Goal: Task Accomplishment & Management: Manage account settings

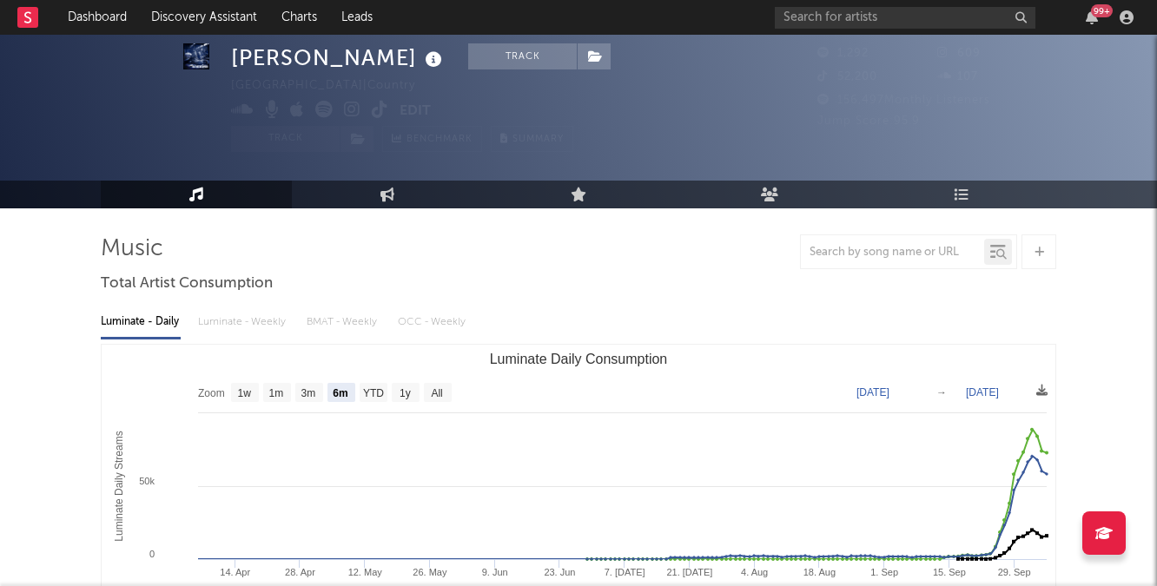
select select "6m"
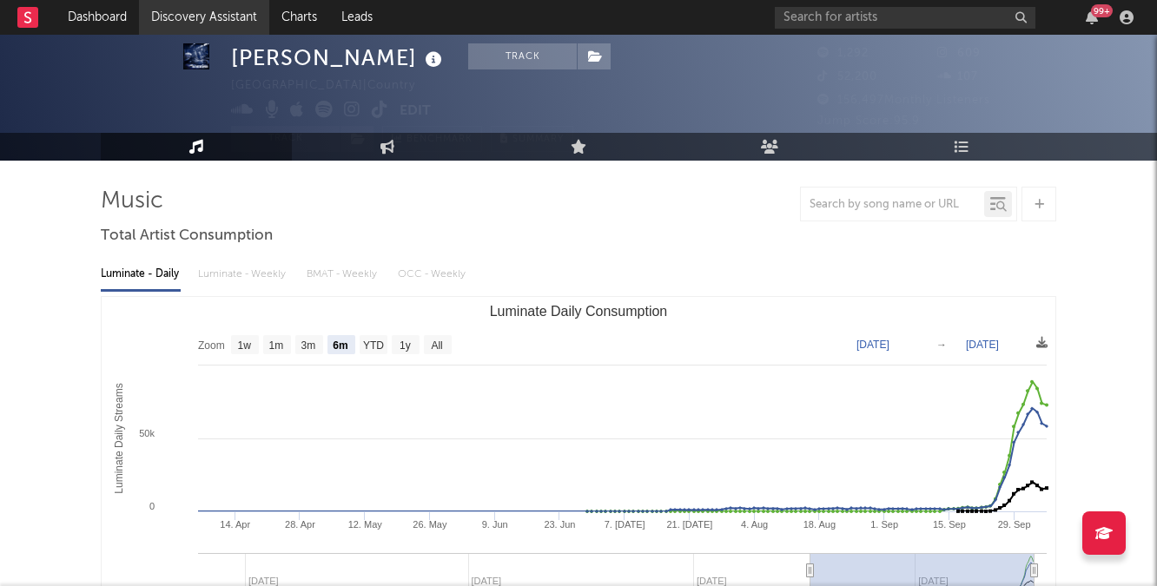
click at [212, 29] on link "Discovery Assistant" at bounding box center [204, 17] width 130 height 35
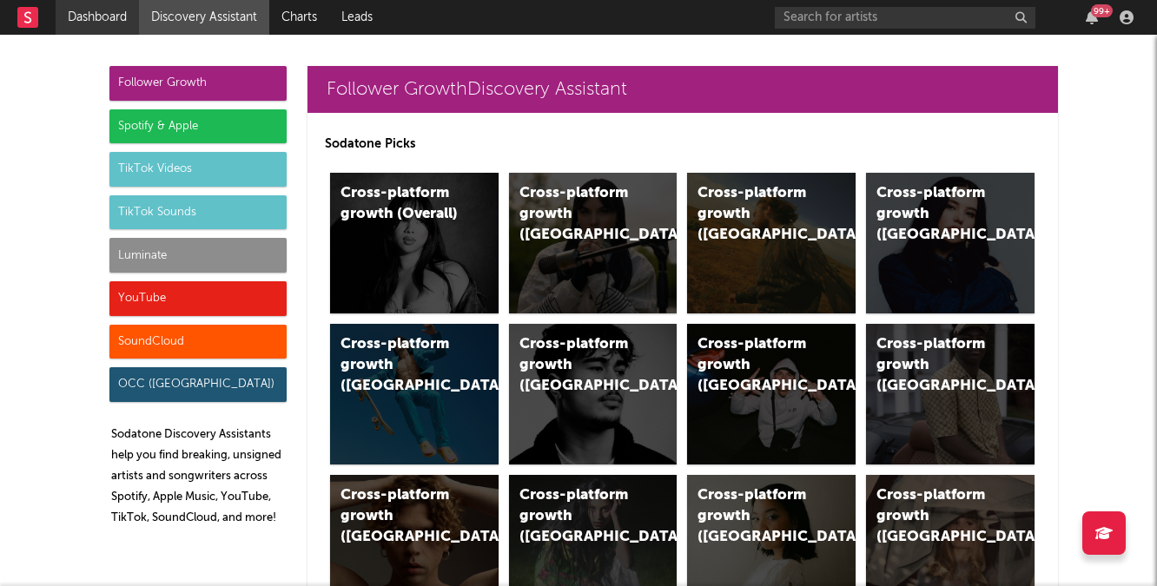
click at [116, 16] on link "Dashboard" at bounding box center [97, 17] width 83 height 35
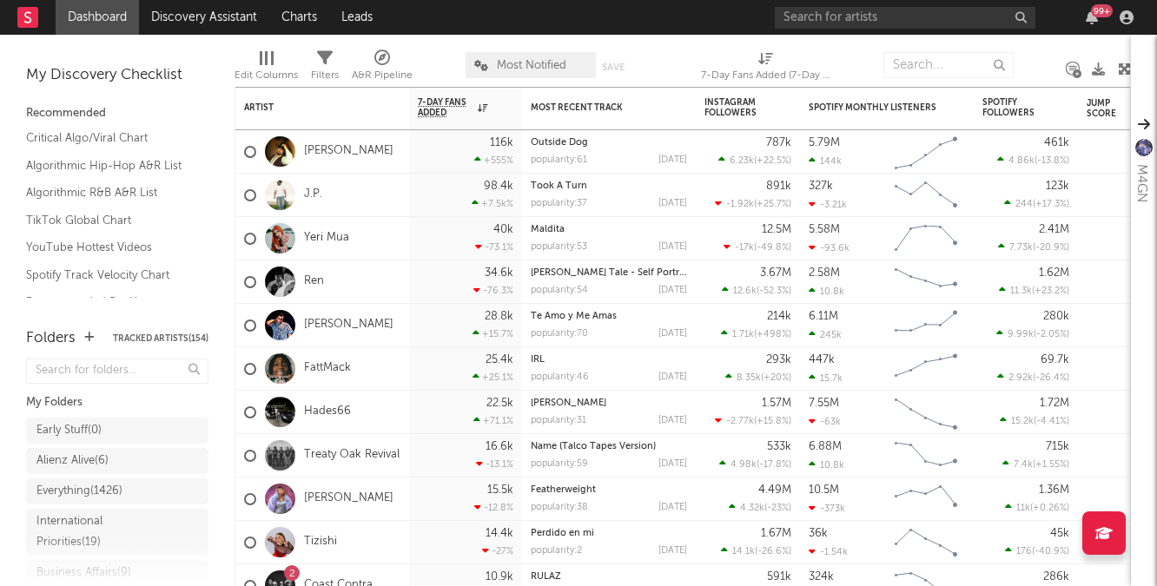
scroll to position [77, 0]
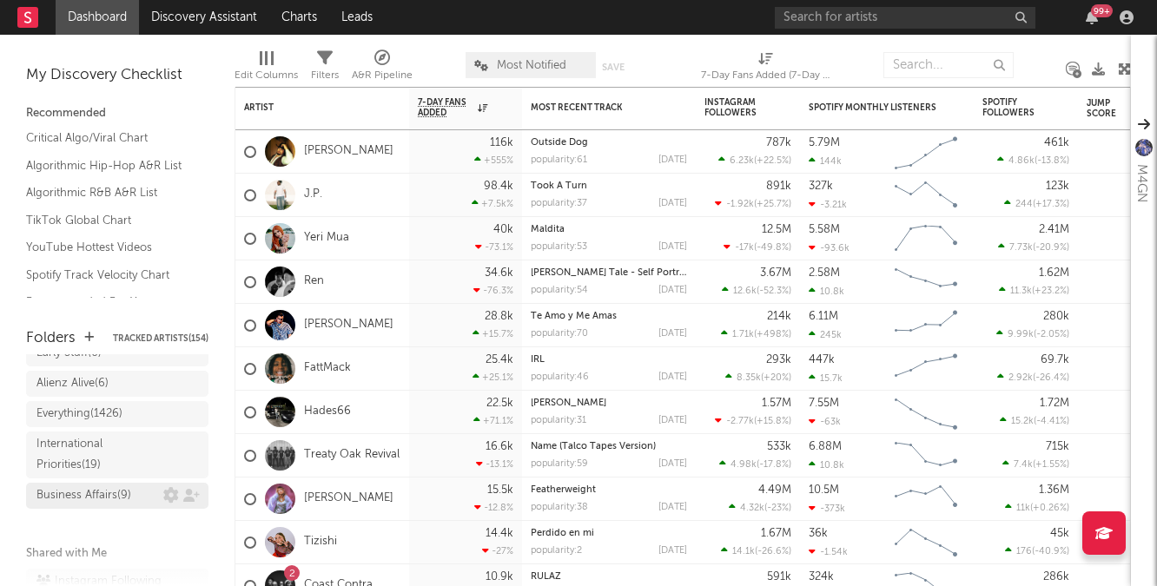
click at [99, 489] on div "Business Affairs ( 9 )" at bounding box center [117, 496] width 182 height 26
click at [104, 501] on div "Business Affairs ( 9 )" at bounding box center [83, 496] width 95 height 21
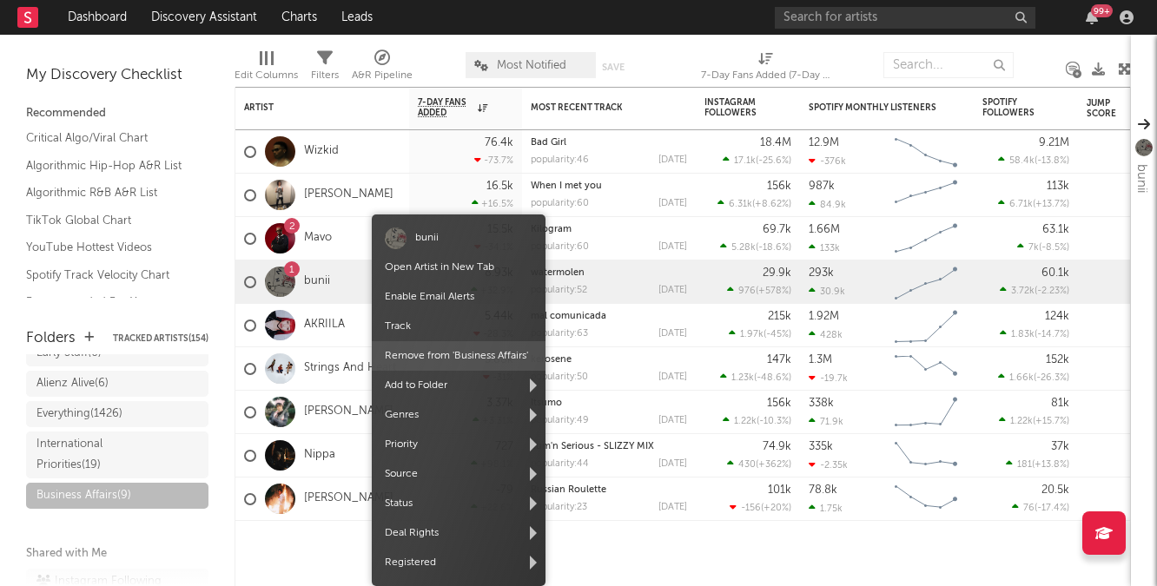
click at [419, 361] on span "Remove from ' Business Affairs '" at bounding box center [459, 356] width 174 height 30
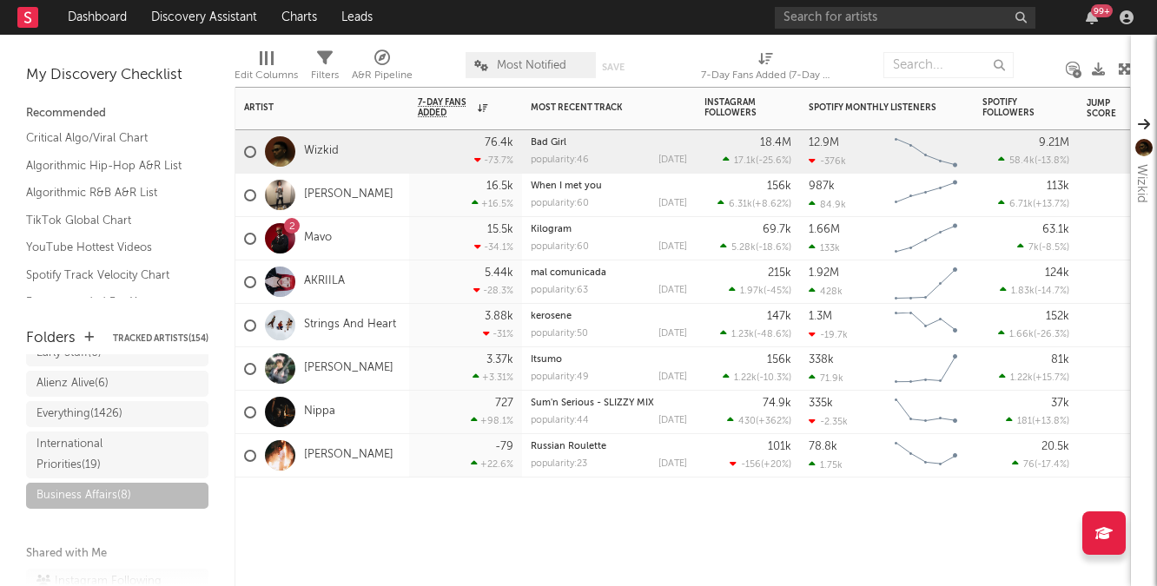
click at [377, 195] on div "[PERSON_NAME]" at bounding box center [322, 195] width 174 height 43
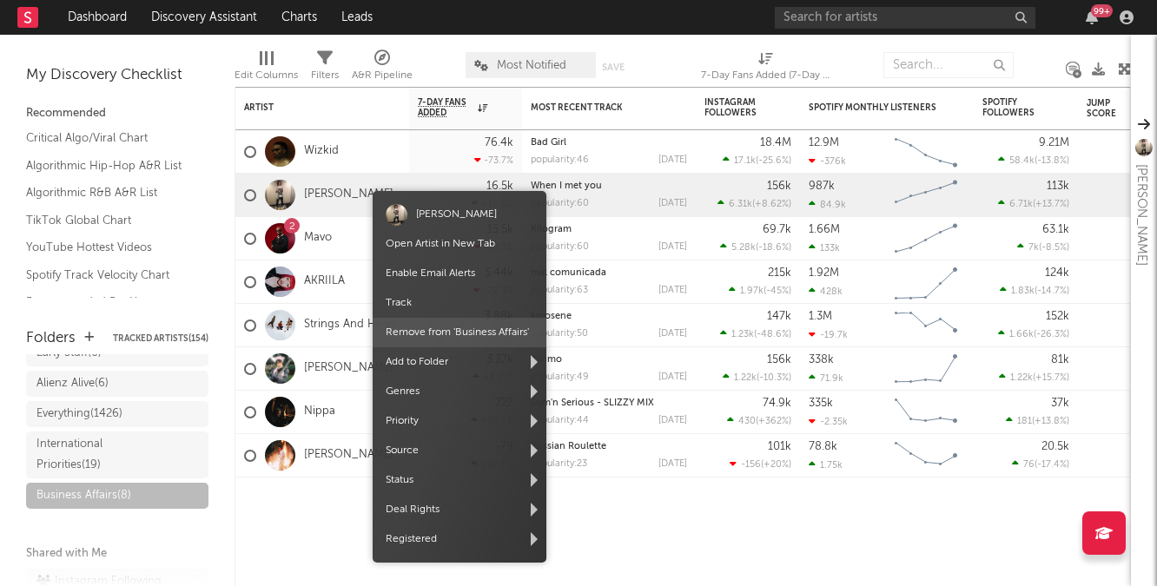
click at [440, 338] on span "Remove from ' Business Affairs '" at bounding box center [460, 333] width 174 height 30
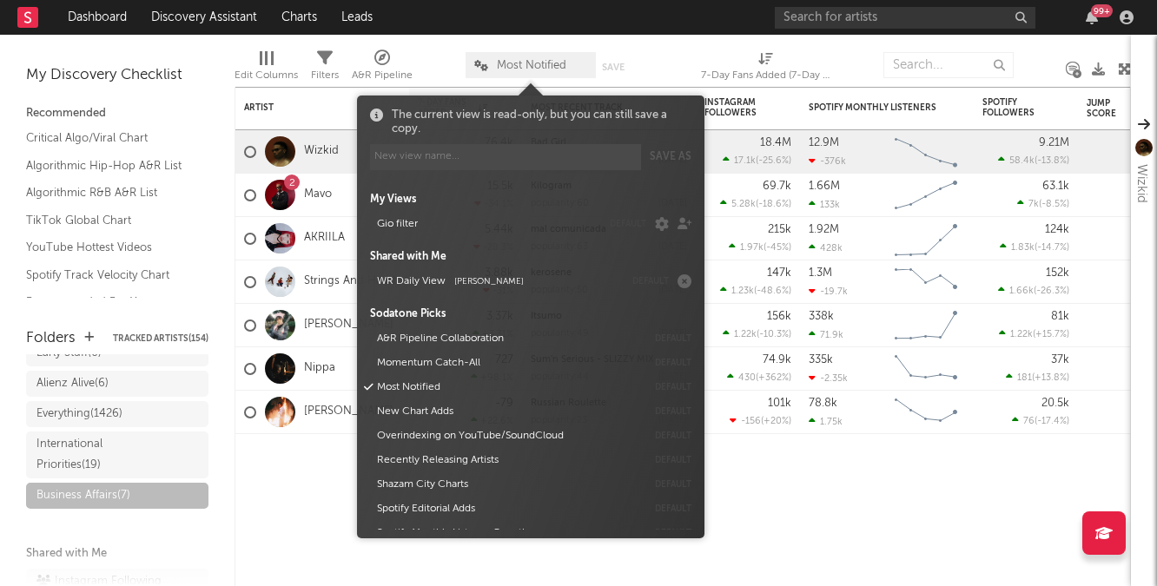
click at [532, 70] on span "Most Notified" at bounding box center [532, 65] width 70 height 11
click at [474, 277] on span "[PERSON_NAME]" at bounding box center [489, 281] width 70 height 9
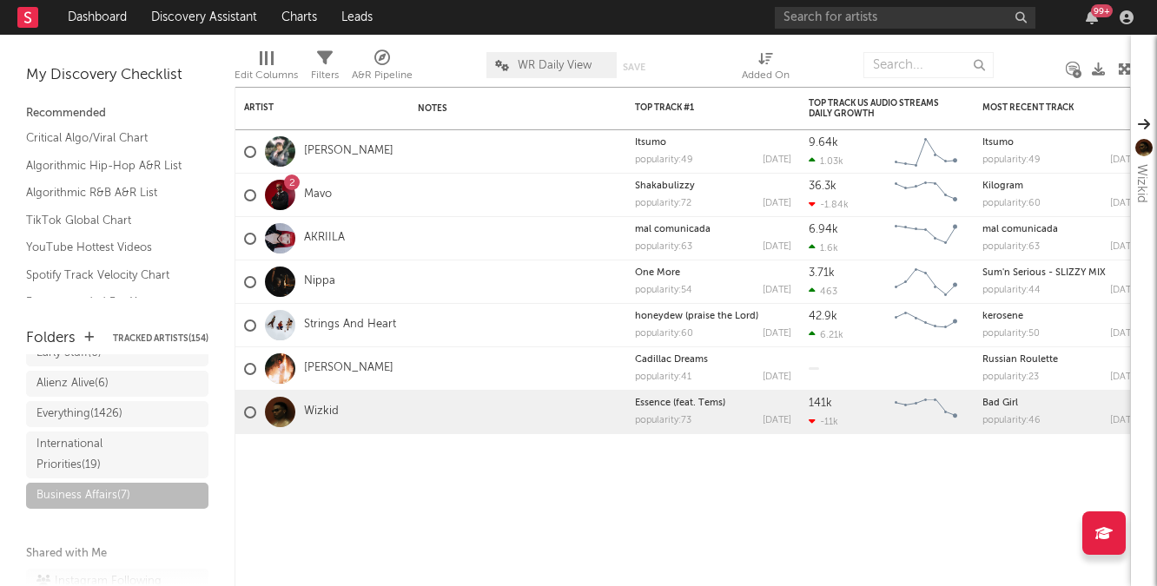
click at [682, 40] on div "Edit Columns Filters A&R Pipeline WR Daily View Save Save as Added On" at bounding box center [683, 61] width 897 height 52
click at [1100, 69] on icon at bounding box center [1098, 69] width 13 height 13
